Goal: Task Accomplishment & Management: Use online tool/utility

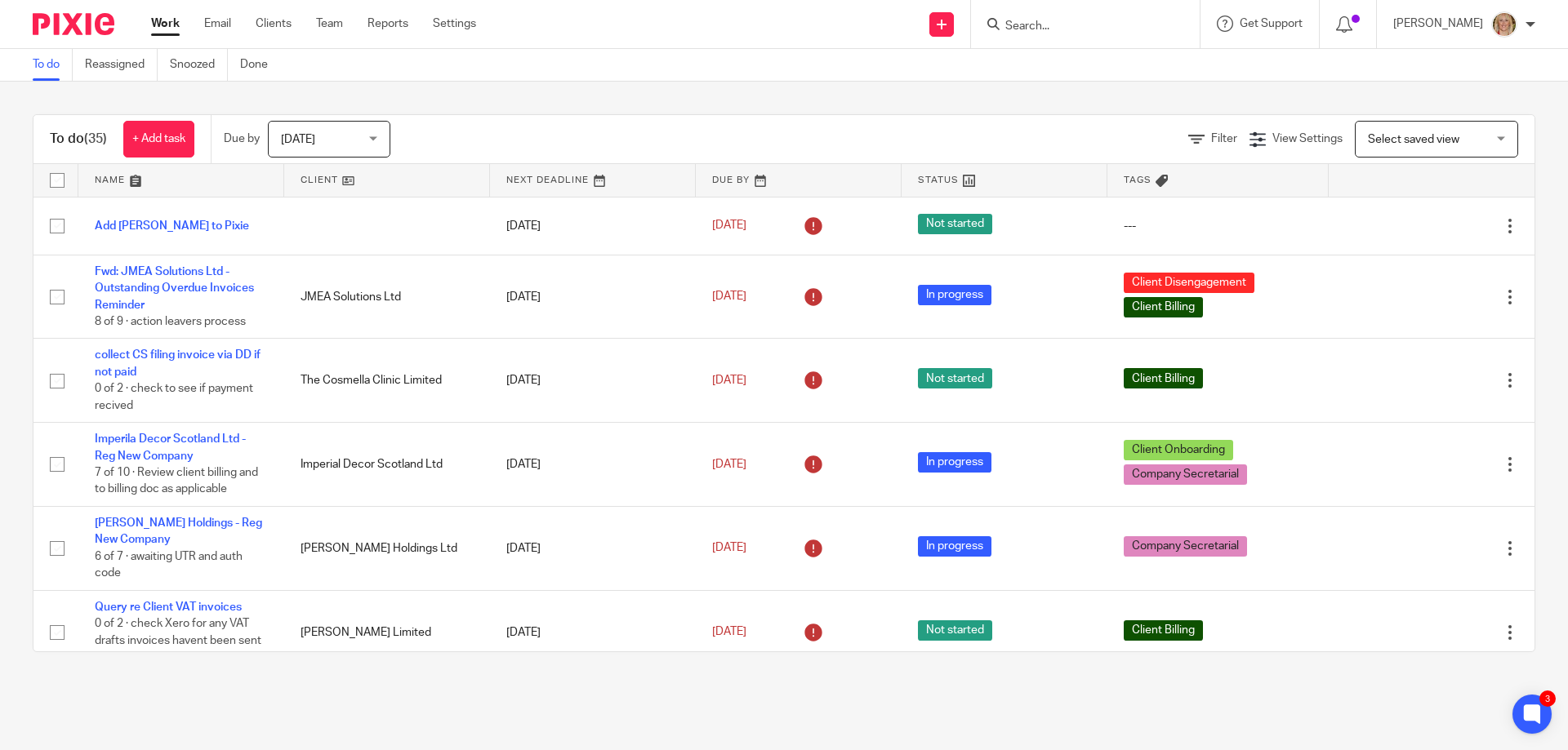
click at [1065, 26] on input "Search" at bounding box center [1077, 27] width 147 height 15
type input "rusty hoof"
click button "submit" at bounding box center [0, 0] width 0 height 0
click at [1132, 60] on link at bounding box center [1115, 64] width 228 height 25
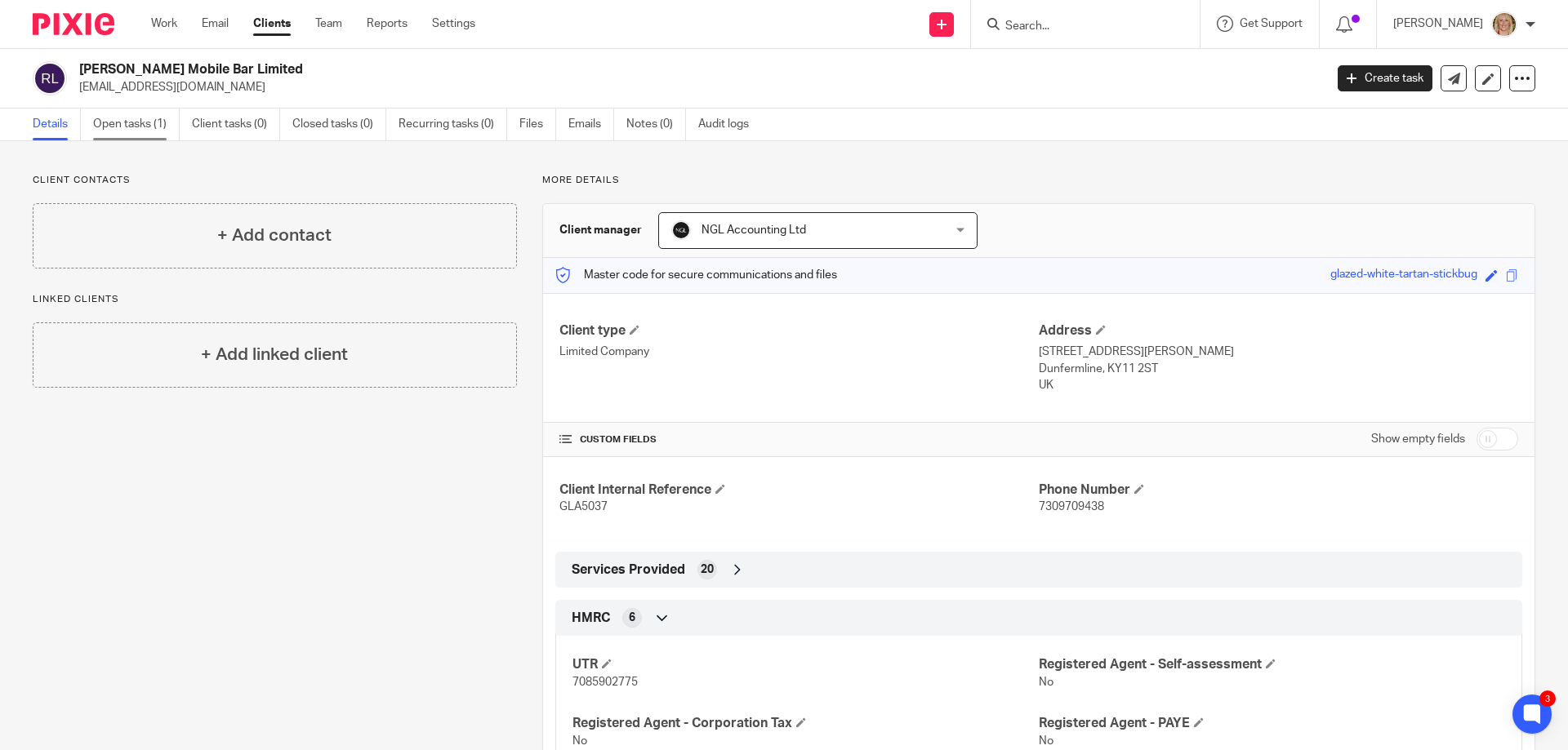
click at [148, 126] on link "Open tasks (1)" at bounding box center [136, 125] width 87 height 32
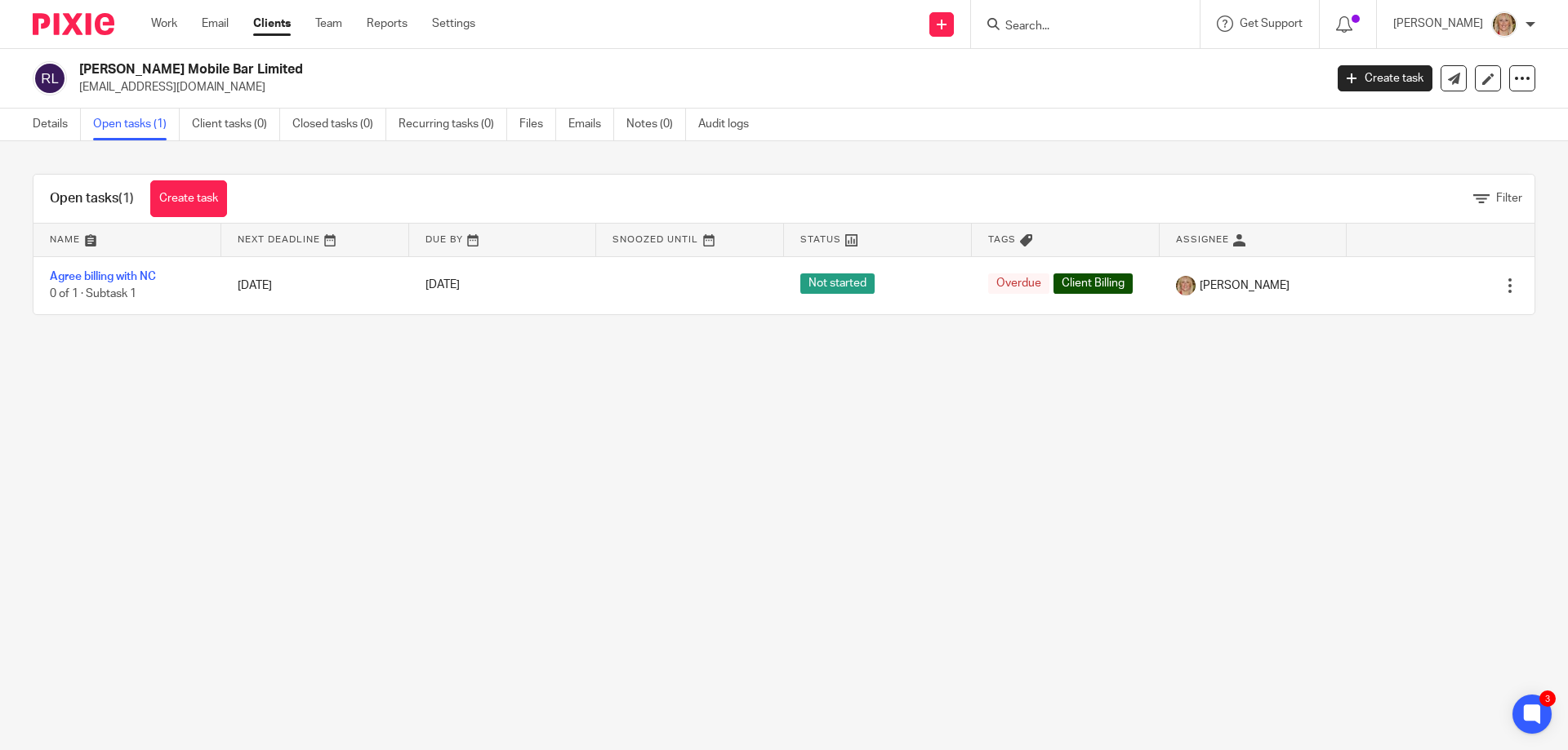
drag, startPoint x: 214, startPoint y: 88, endPoint x: 78, endPoint y: 85, distance: 136.0
click at [78, 85] on div "Rusty Hoof Mobile Bar Limited events@rustyhoof.com" at bounding box center [673, 78] width 1280 height 34
copy p "events@rustyhoof.com"
click at [1066, 25] on input "Search" at bounding box center [1077, 27] width 147 height 15
type input "tayloor"
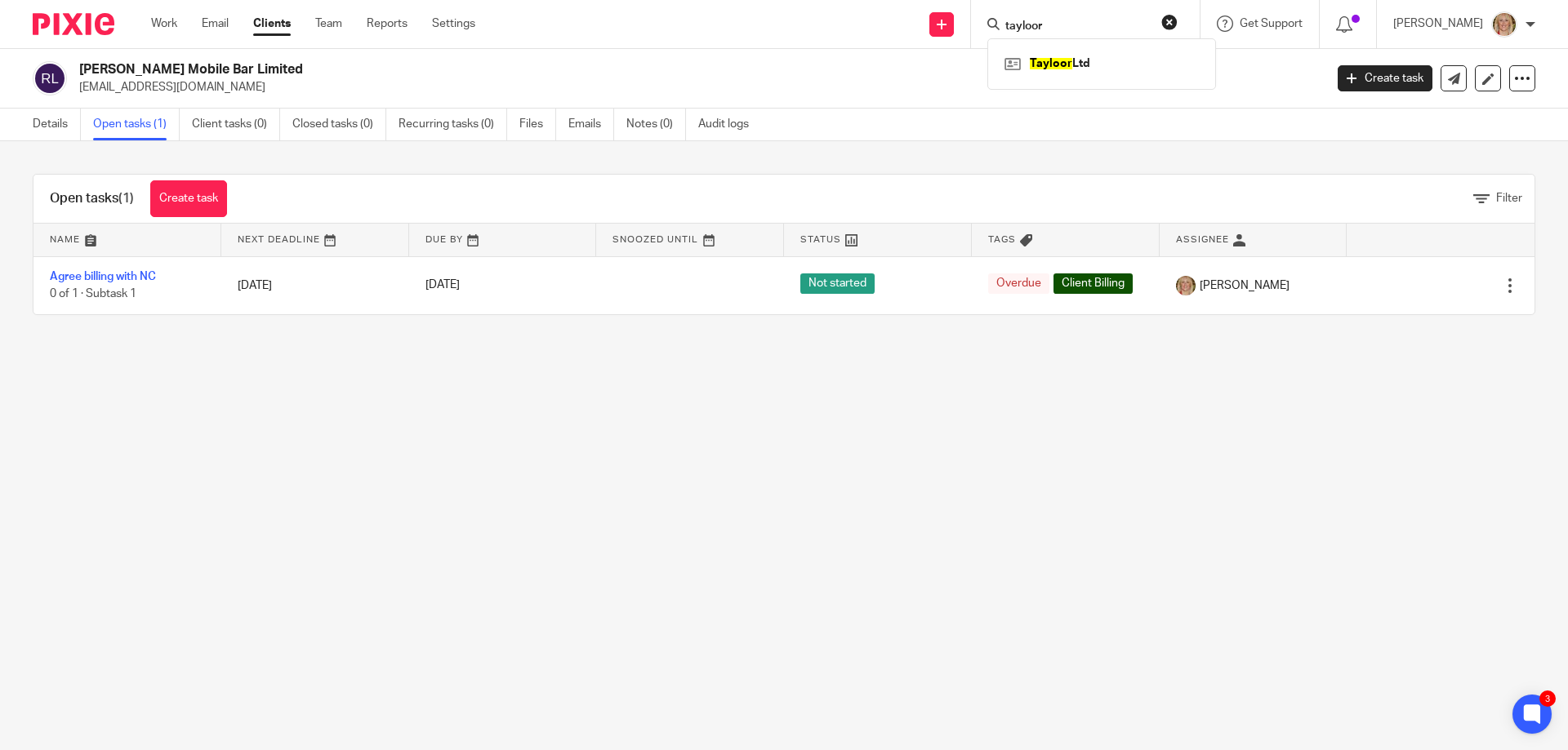
click button "submit" at bounding box center [0, 0] width 0 height 0
click at [1110, 63] on link at bounding box center [1102, 64] width 203 height 25
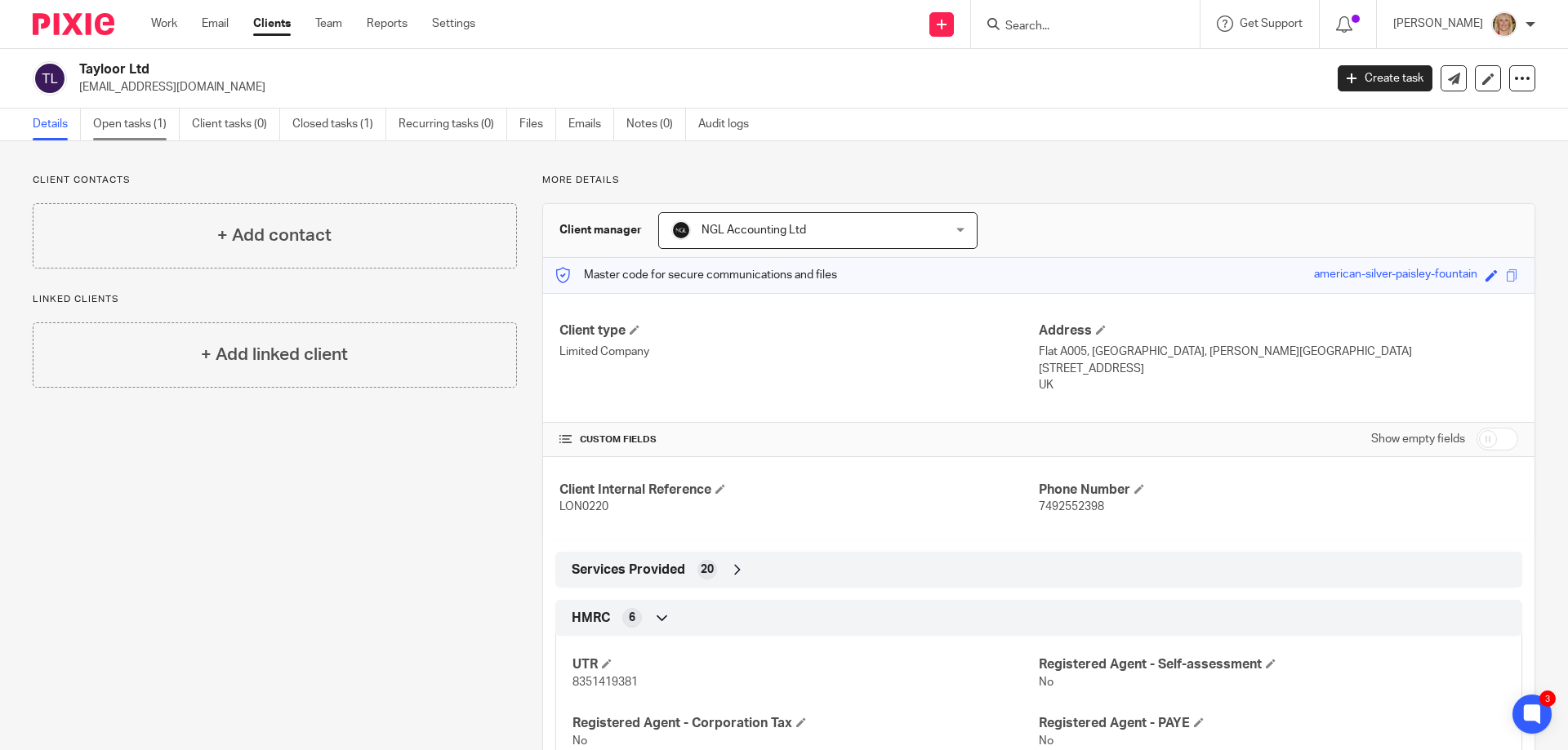
click at [150, 124] on link "Open tasks (1)" at bounding box center [136, 125] width 87 height 32
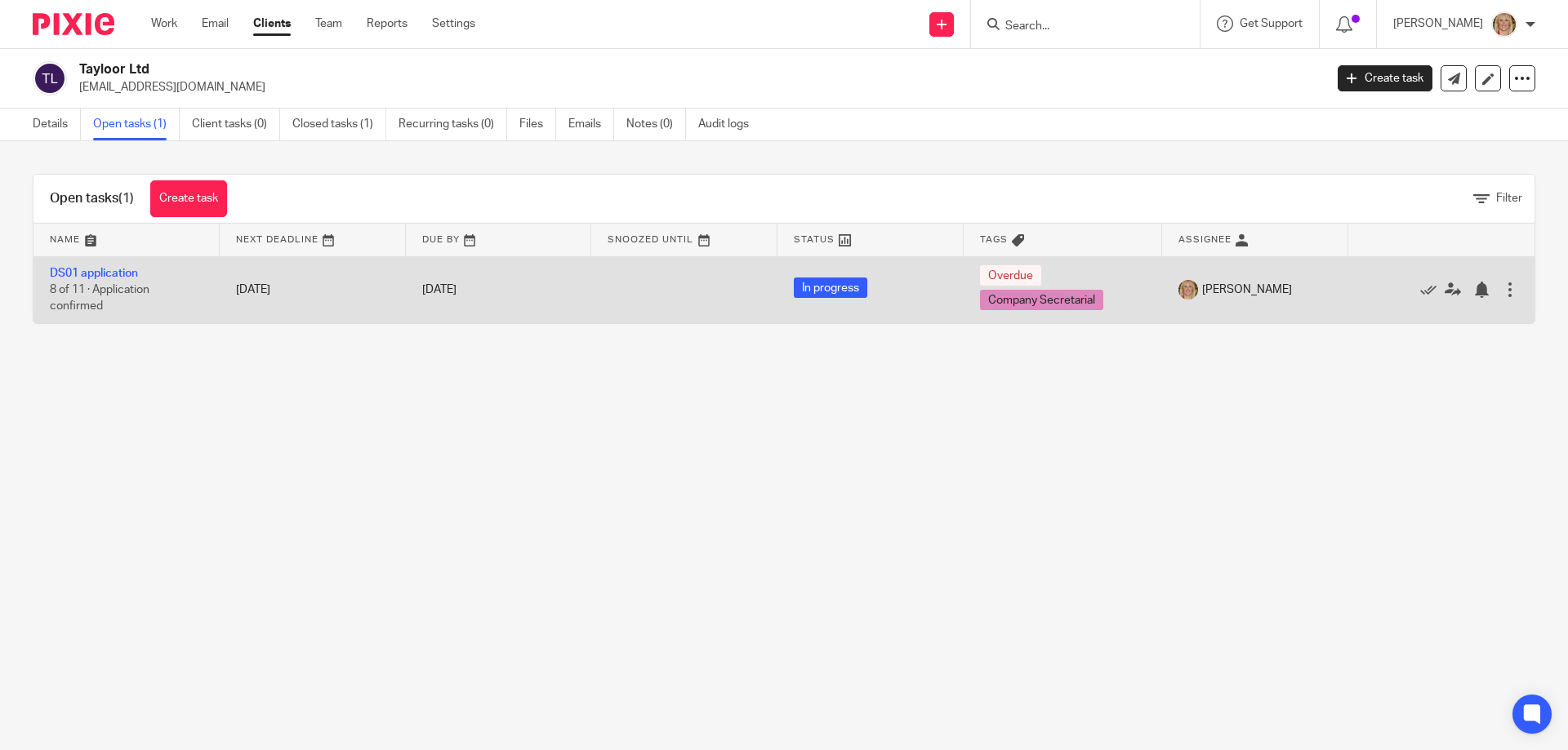
click at [105, 280] on td "DS01 application 8 of 11 · Application confirmed" at bounding box center [127, 290] width 186 height 67
click at [105, 276] on link "DS01 application" at bounding box center [94, 273] width 88 height 11
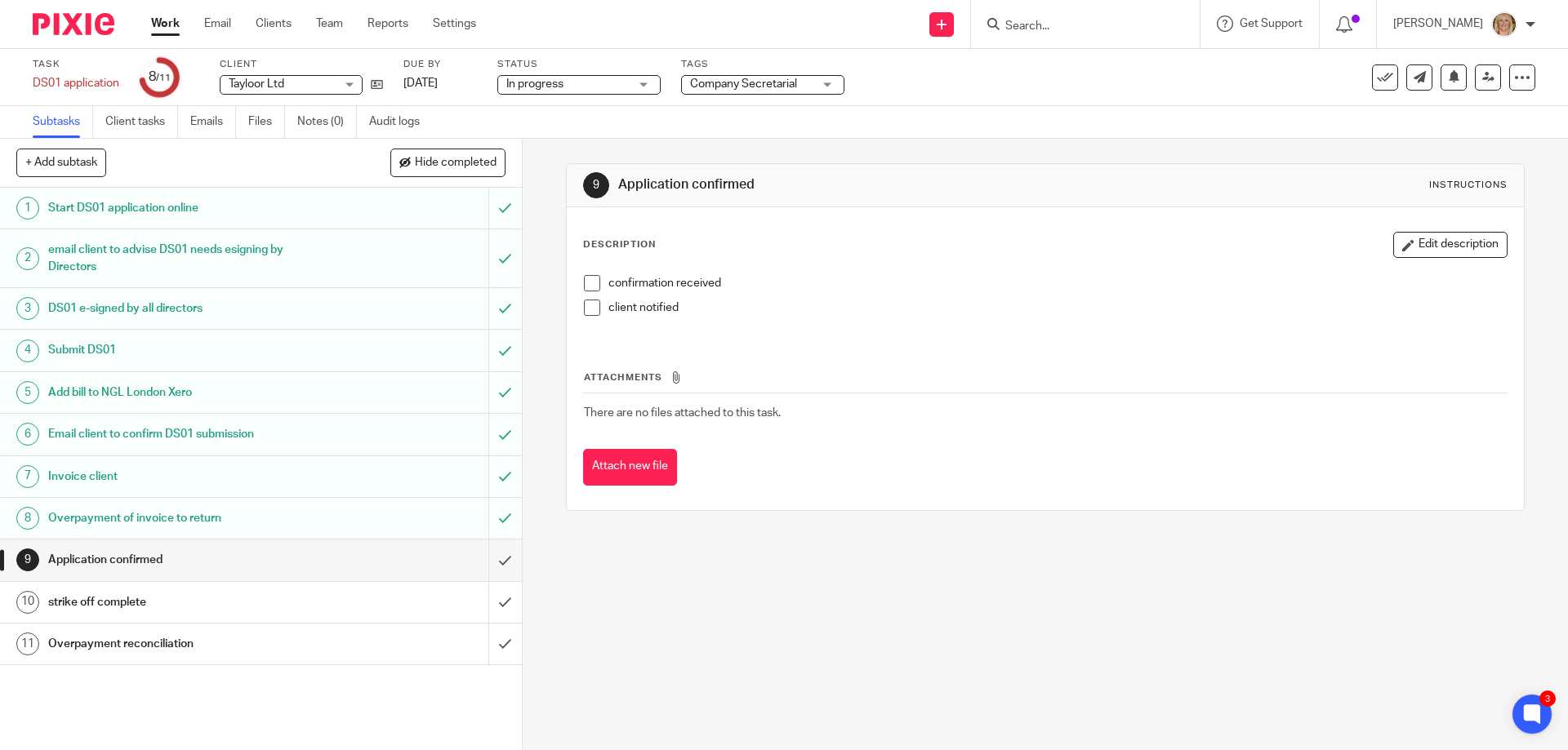
click at [593, 284] on span at bounding box center [592, 284] width 16 height 16
click at [589, 307] on span at bounding box center [592, 308] width 16 height 16
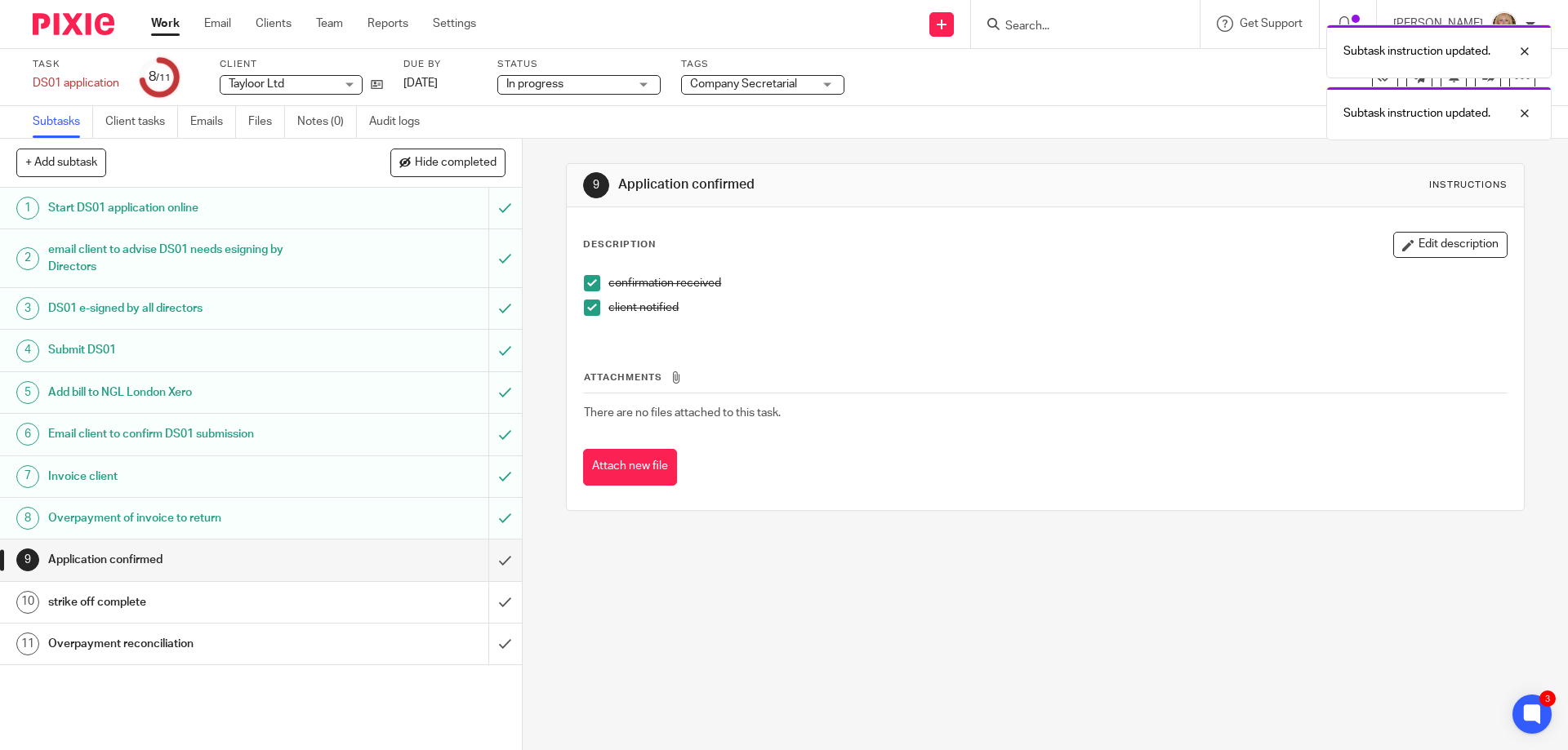
click at [375, 591] on div "strike off complete" at bounding box center [260, 602] width 423 height 25
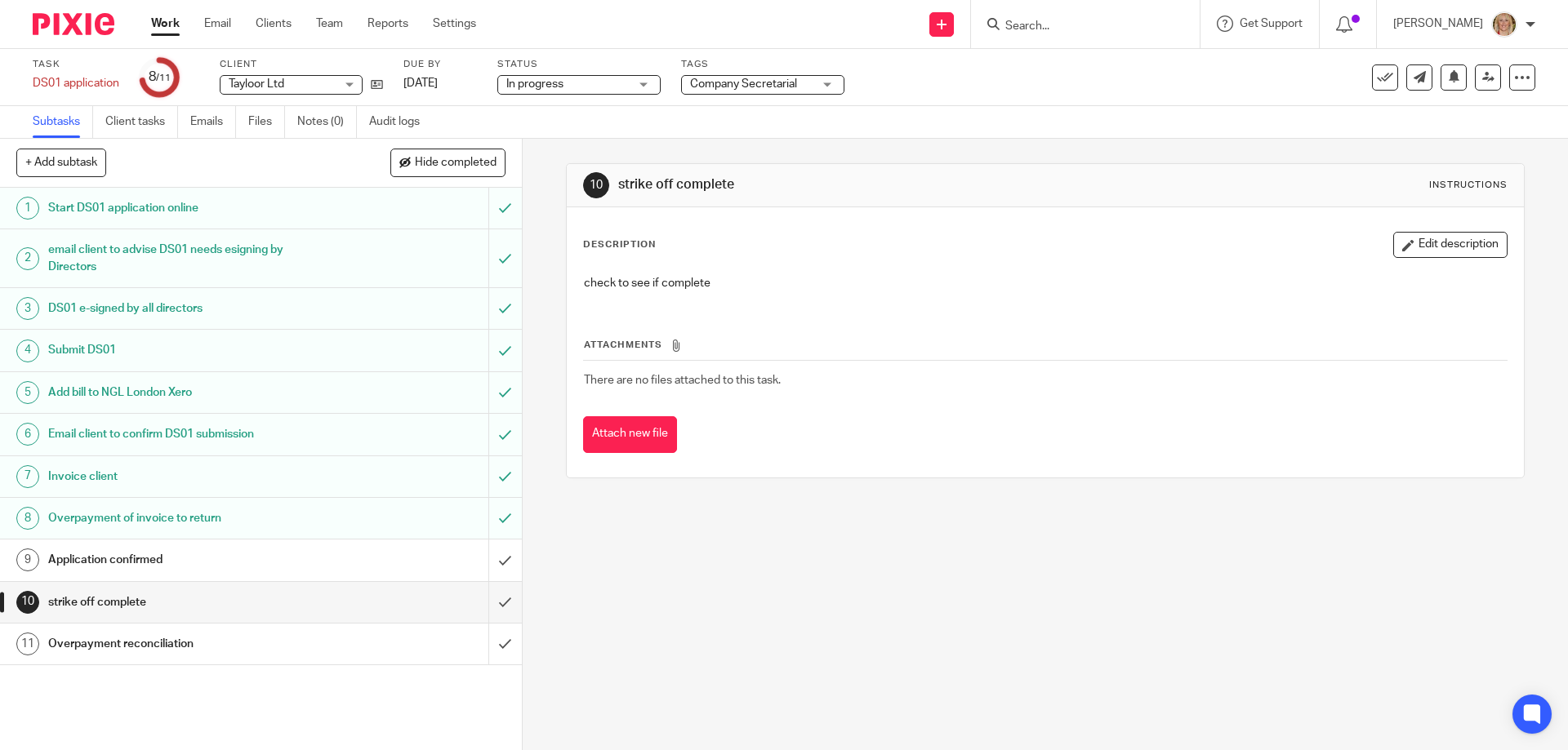
click at [330, 642] on div "Overpayment reconciliation" at bounding box center [260, 644] width 423 height 25
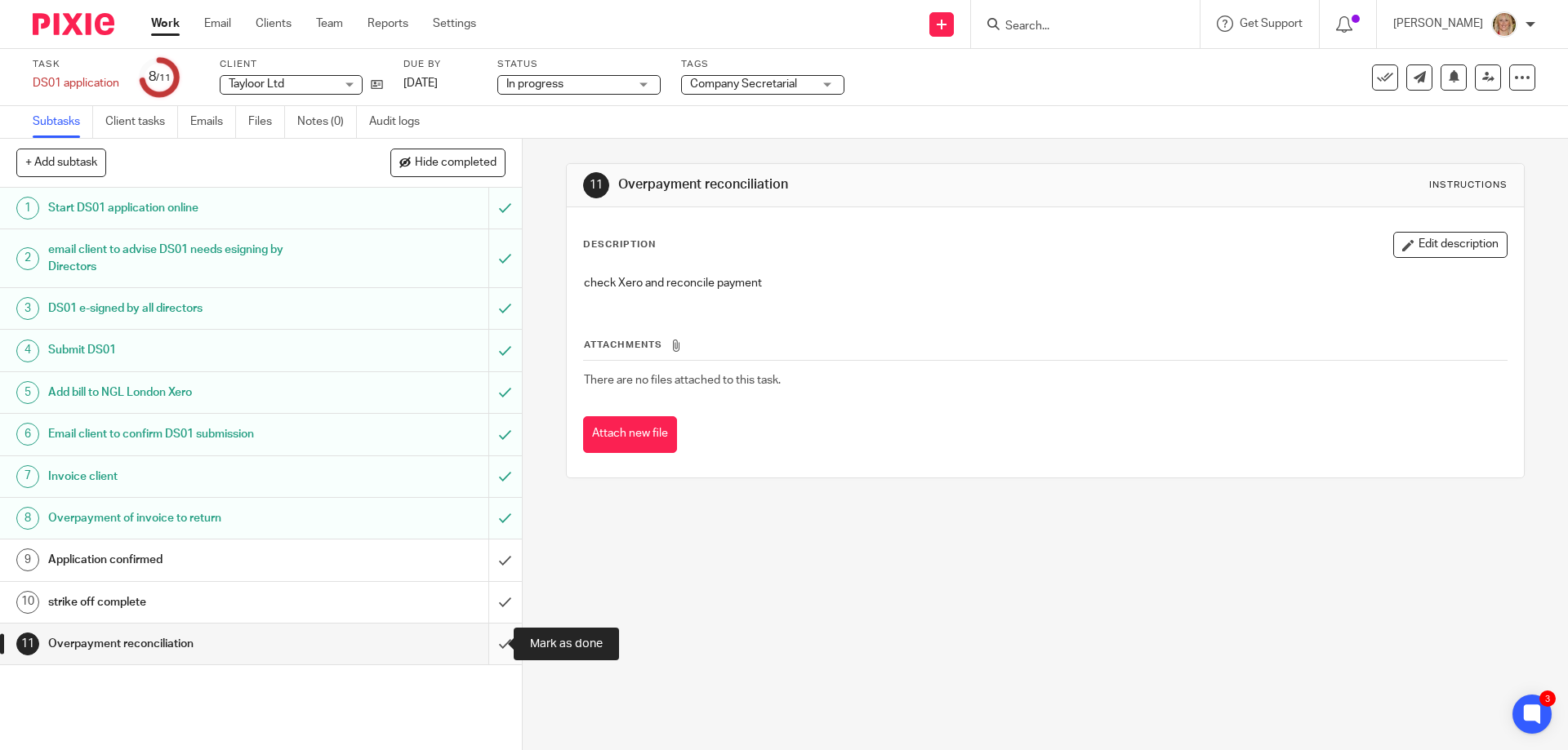
click at [489, 642] on input "submit" at bounding box center [261, 644] width 521 height 41
